Goal: Book appointment/travel/reservation

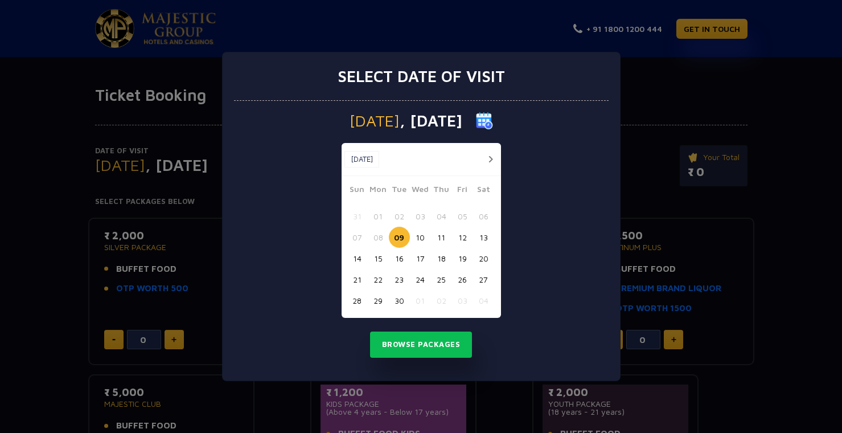
click at [461, 240] on button "12" at bounding box center [462, 237] width 21 height 21
click at [414, 350] on button "Browse Packages" at bounding box center [421, 344] width 102 height 26
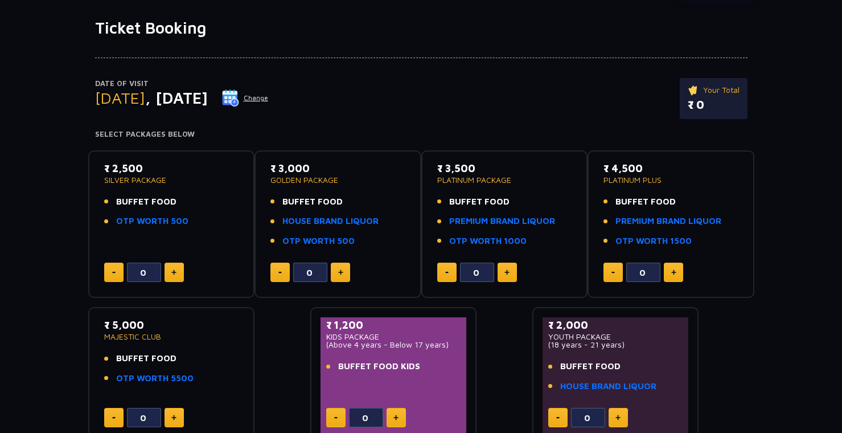
scroll to position [84, 0]
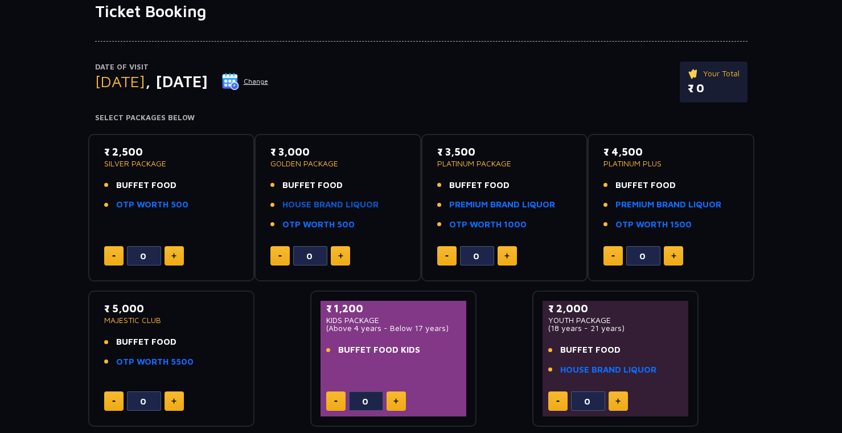
click at [322, 204] on link "HOUSE BRAND LIQUOR" at bounding box center [330, 204] width 96 height 13
click at [343, 257] on button at bounding box center [340, 255] width 19 height 19
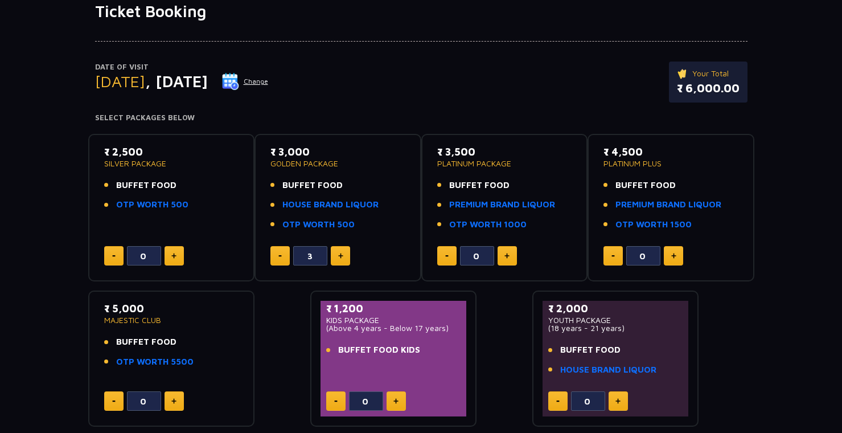
type input "4"
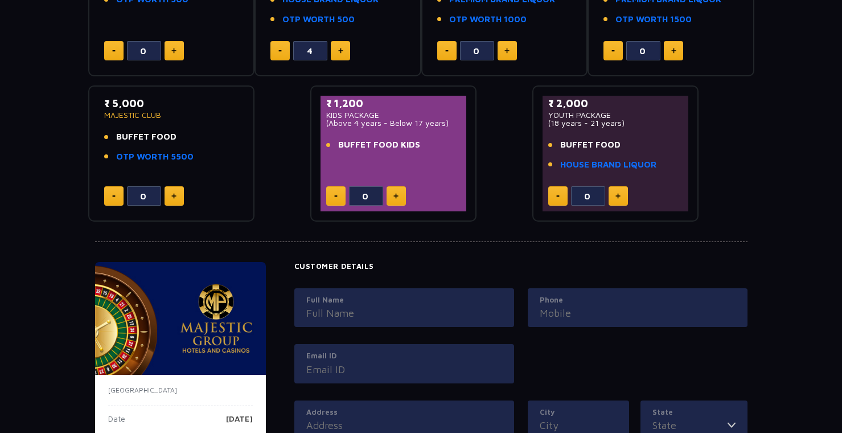
scroll to position [299, 0]
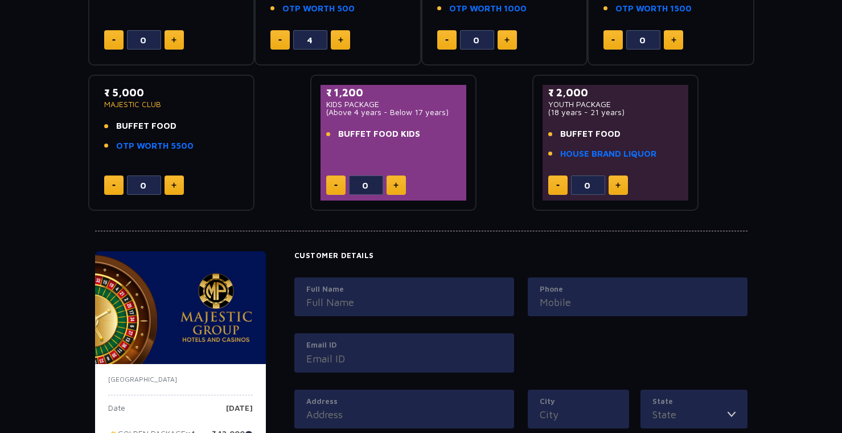
click at [424, 277] on div "Full Name" at bounding box center [404, 296] width 220 height 39
click at [419, 286] on label "Full Name" at bounding box center [404, 289] width 196 height 11
click at [419, 294] on input "Full Name" at bounding box center [404, 301] width 196 height 15
click at [490, 299] on input "Full Name" at bounding box center [404, 301] width 196 height 15
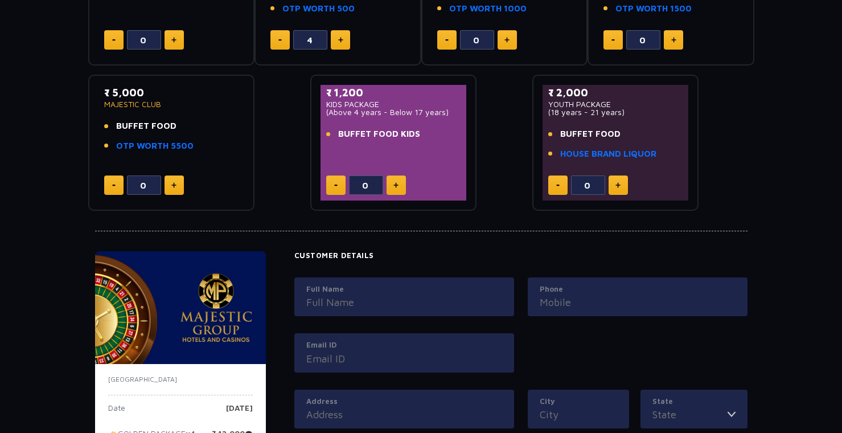
click at [444, 290] on label "Full Name" at bounding box center [404, 289] width 196 height 11
click at [444, 294] on input "Full Name" at bounding box center [404, 301] width 196 height 15
type input "[PERSON_NAME]"
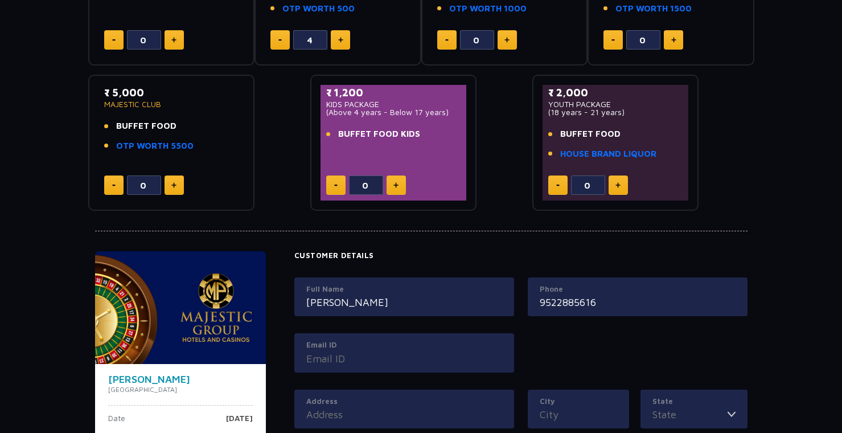
type input "9522885616"
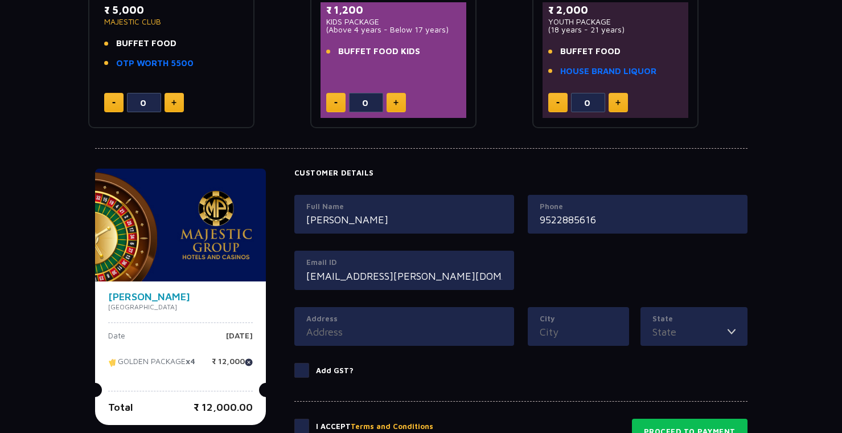
scroll to position [387, 0]
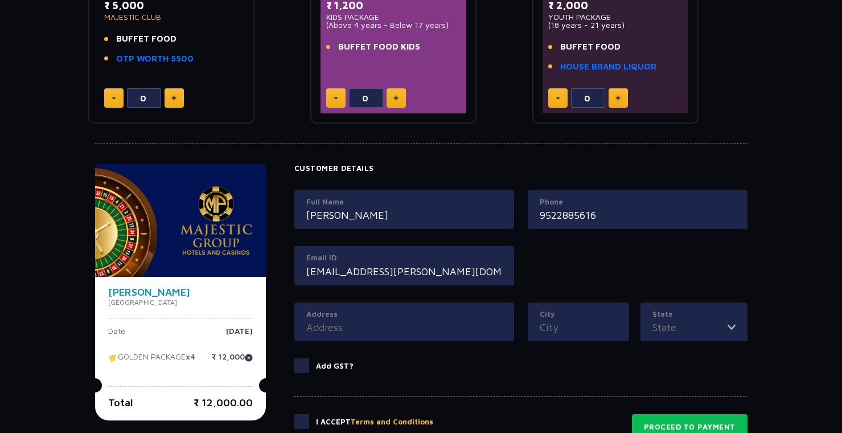
type input "[EMAIL_ADDRESS][PERSON_NAME][DOMAIN_NAME]"
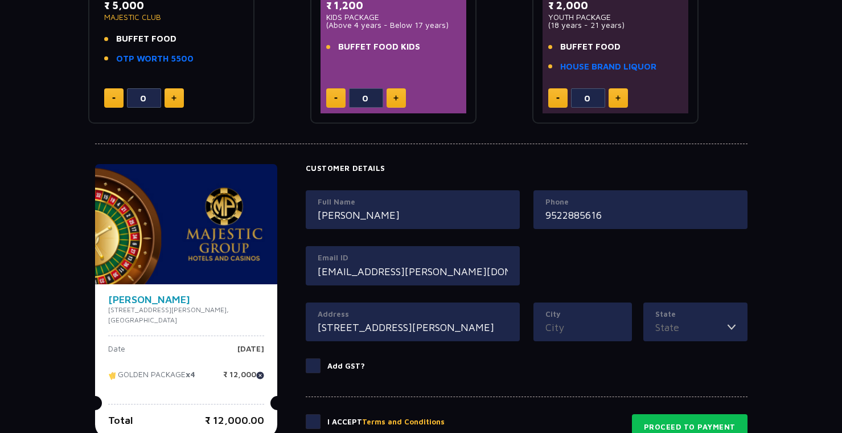
type input "[STREET_ADDRESS][PERSON_NAME]"
click at [592, 334] on div "City" at bounding box center [582, 321] width 98 height 39
type input "bhopal"
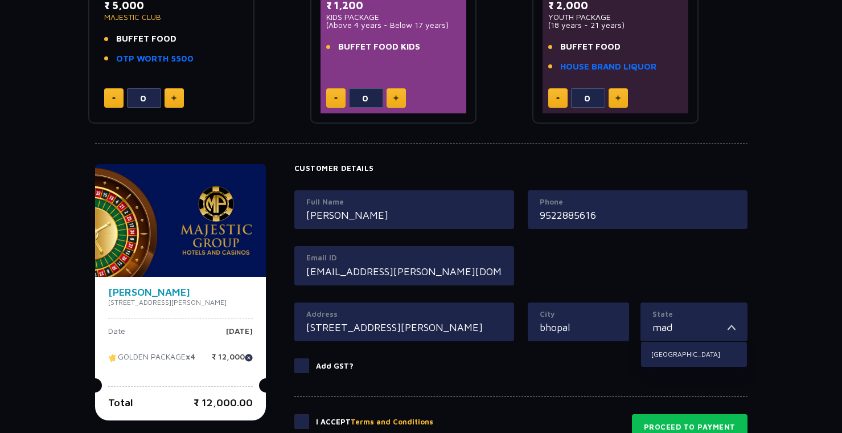
click at [687, 360] on div "[GEOGRAPHIC_DATA]" at bounding box center [694, 354] width 106 height 25
click at [687, 347] on li "[GEOGRAPHIC_DATA]" at bounding box center [694, 354] width 106 height 15
type input "[GEOGRAPHIC_DATA]"
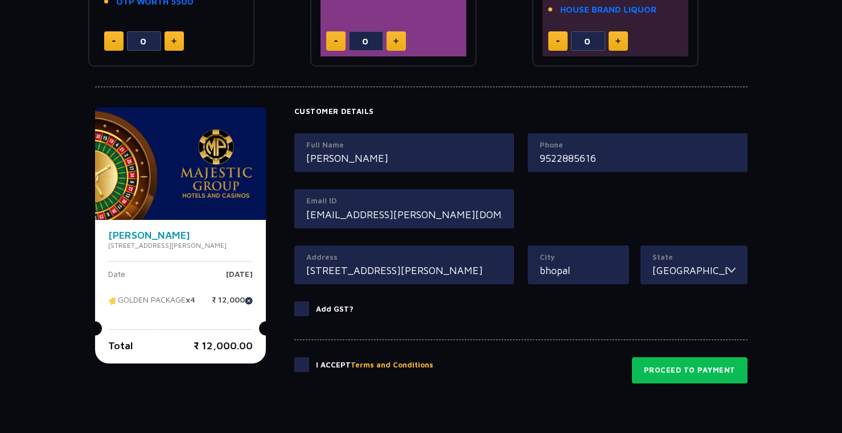
click at [309, 357] on span at bounding box center [301, 364] width 15 height 15
click at [0, 0] on input "checkbox" at bounding box center [0, 0] width 0 height 0
click at [705, 363] on button "Proceed to Payment" at bounding box center [690, 370] width 116 height 26
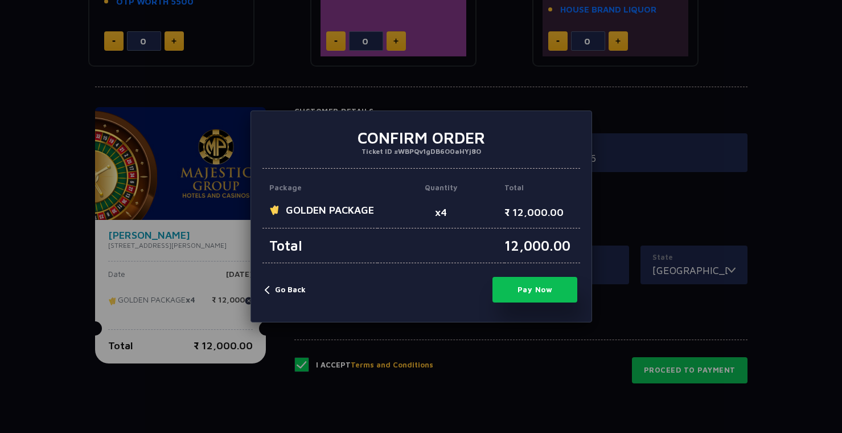
click at [561, 293] on button "Pay Now" at bounding box center [534, 290] width 85 height 26
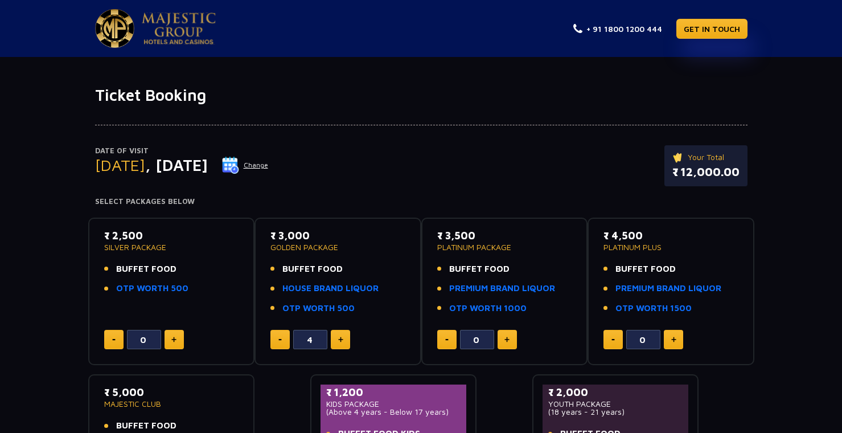
scroll to position [0, 0]
